Goal: Obtain resource: Obtain resource

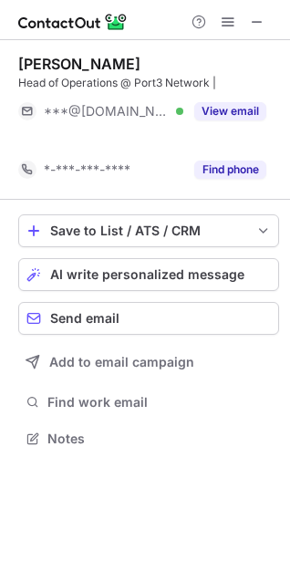
scroll to position [397, 290]
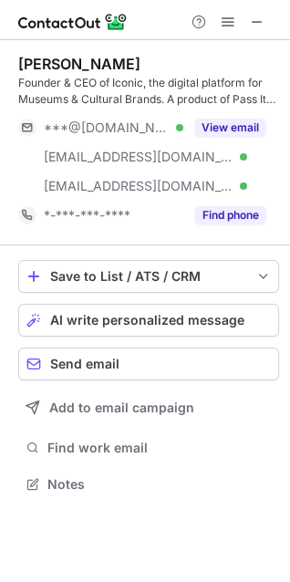
scroll to position [472, 290]
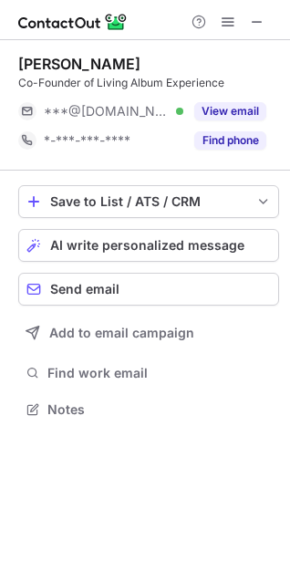
scroll to position [397, 290]
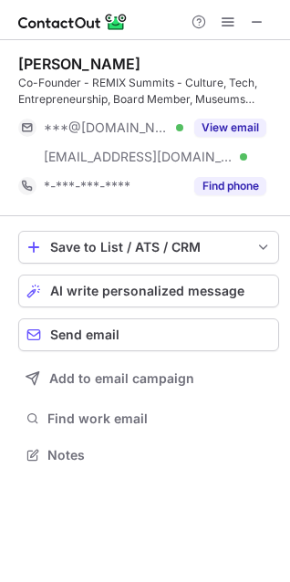
scroll to position [442, 290]
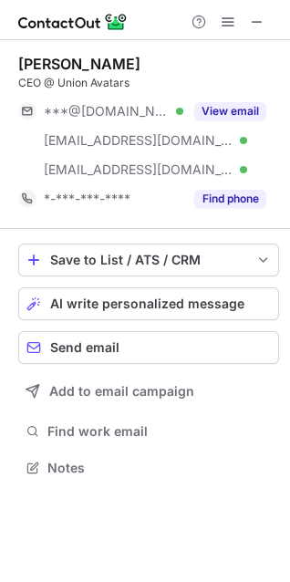
scroll to position [455, 290]
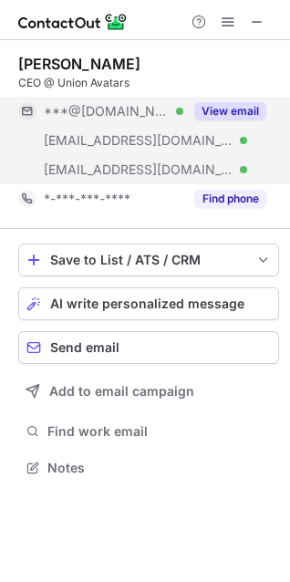
click at [239, 106] on button "View email" at bounding box center [230, 111] width 72 height 18
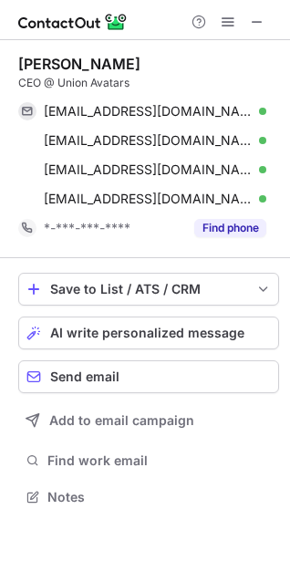
scroll to position [484, 290]
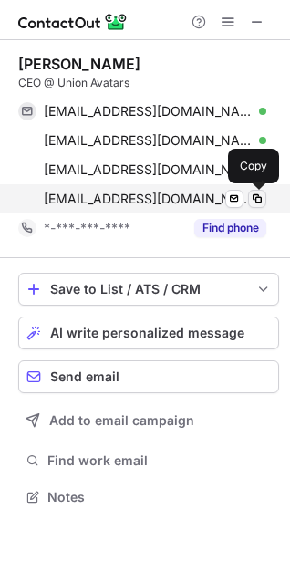
click at [258, 196] on span at bounding box center [257, 199] width 15 height 15
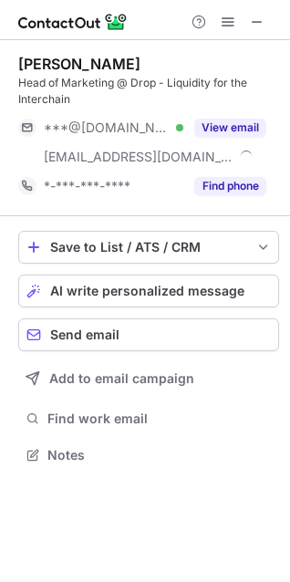
scroll to position [442, 290]
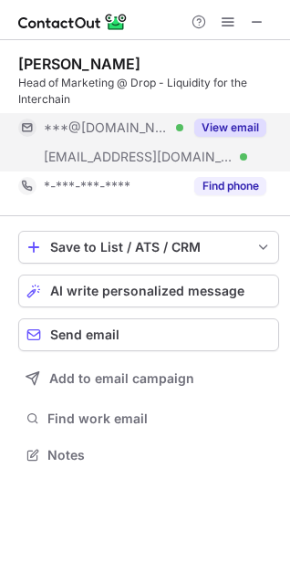
click at [211, 123] on button "View email" at bounding box center [230, 128] width 72 height 18
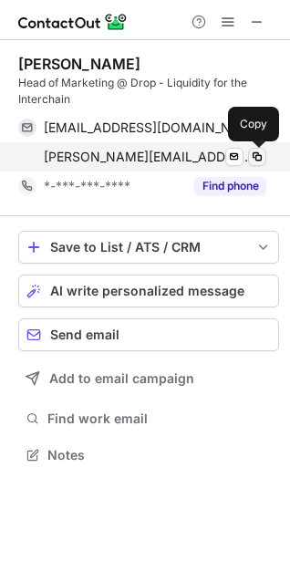
click at [255, 156] on span at bounding box center [257, 157] width 15 height 15
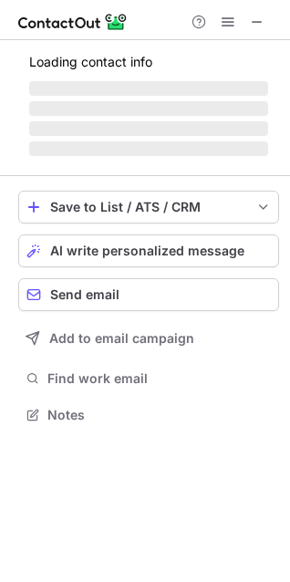
scroll to position [426, 290]
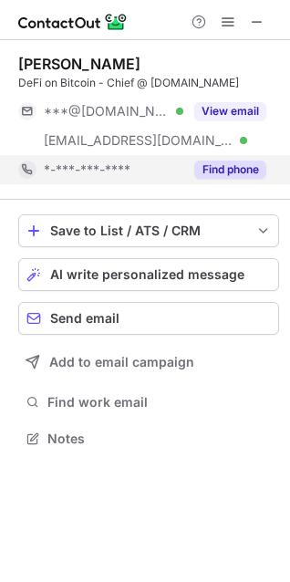
drag, startPoint x: 234, startPoint y: 119, endPoint x: 228, endPoint y: 154, distance: 35.1
click at [234, 119] on button "View email" at bounding box center [230, 111] width 72 height 18
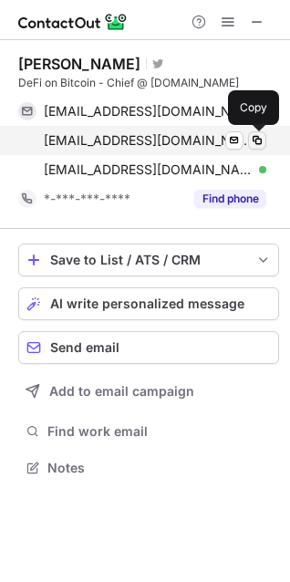
scroll to position [455, 290]
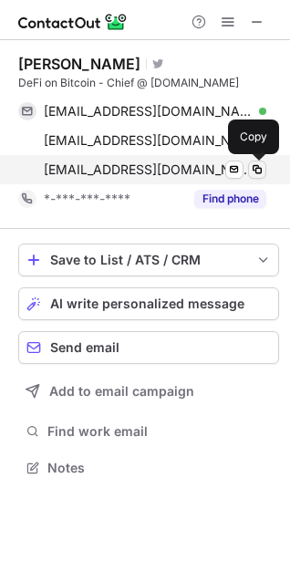
click at [264, 165] on span at bounding box center [257, 169] width 15 height 15
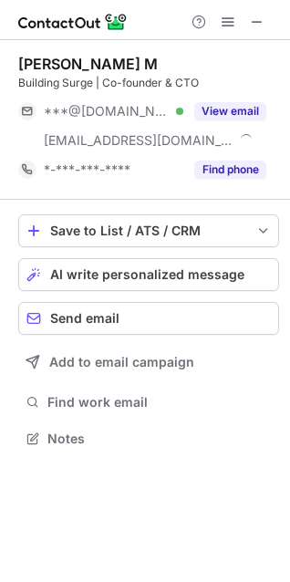
scroll to position [426, 290]
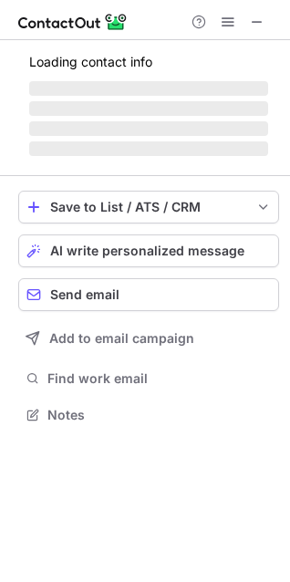
scroll to position [472, 290]
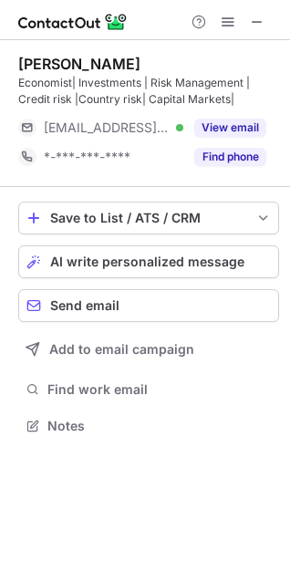
scroll to position [413, 290]
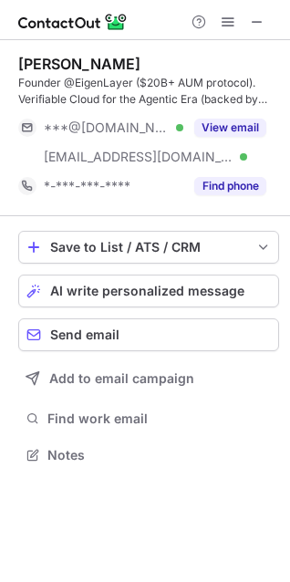
scroll to position [442, 290]
